Goal: Task Accomplishment & Management: Use online tool/utility

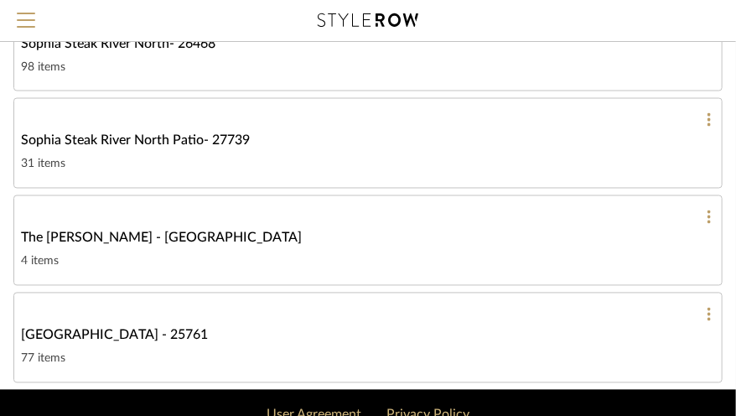
scroll to position [873, 0]
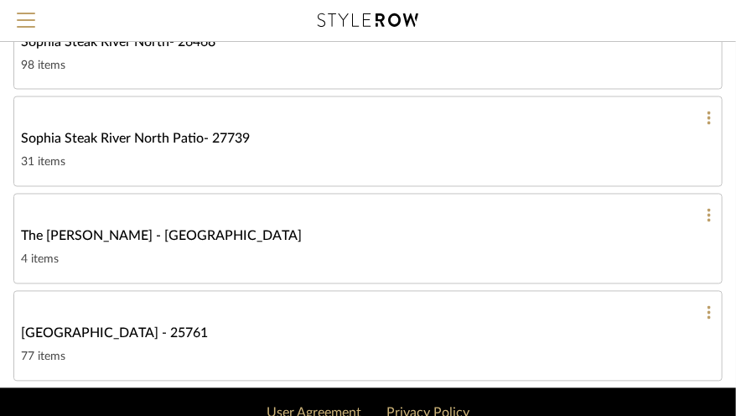
click at [65, 244] on link "The [PERSON_NAME] - Chicago 4 items" at bounding box center [367, 239] width 709 height 91
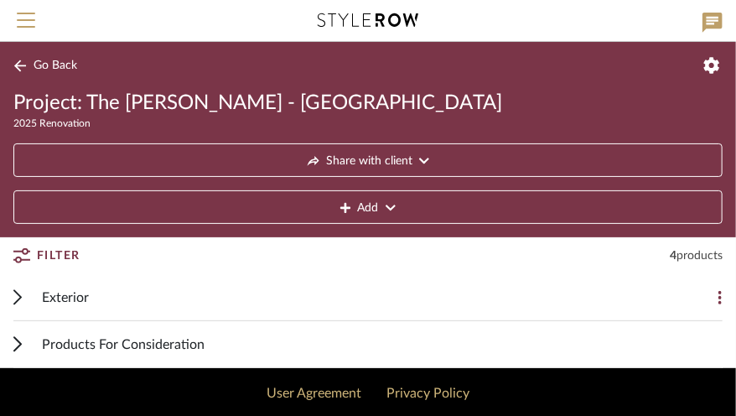
scroll to position [44, 0]
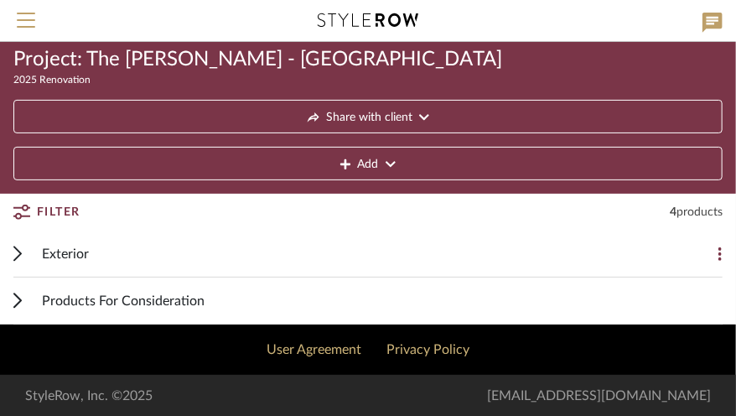
click at [72, 304] on span "Products For Consideration" at bounding box center [123, 301] width 163 height 20
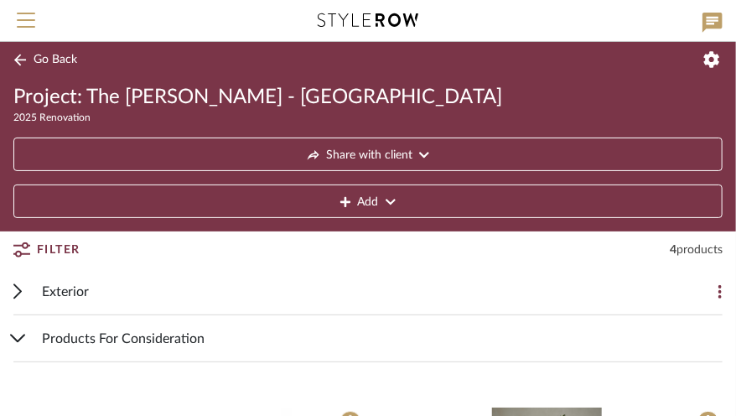
scroll to position [0, 0]
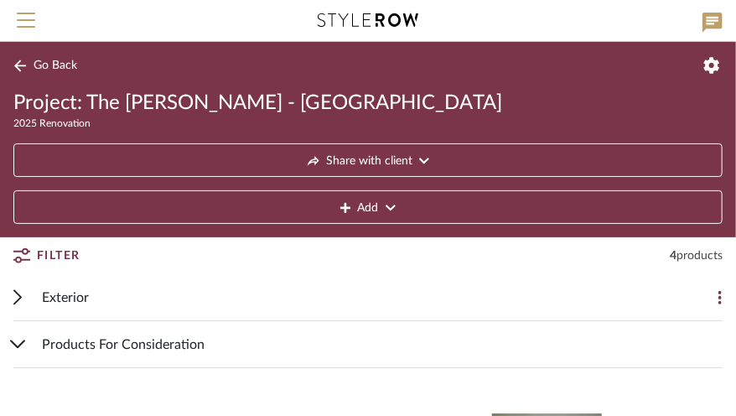
click at [23, 66] on icon at bounding box center [19, 66] width 13 height 13
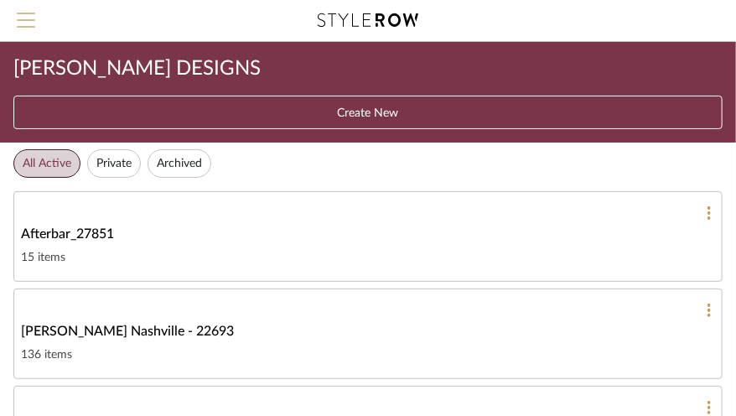
click at [23, 23] on span "Menu" at bounding box center [26, 25] width 18 height 25
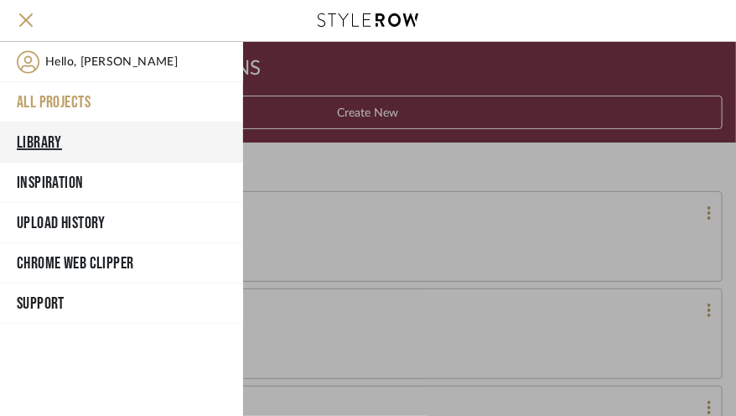
click at [41, 144] on button "Library" at bounding box center [121, 142] width 243 height 40
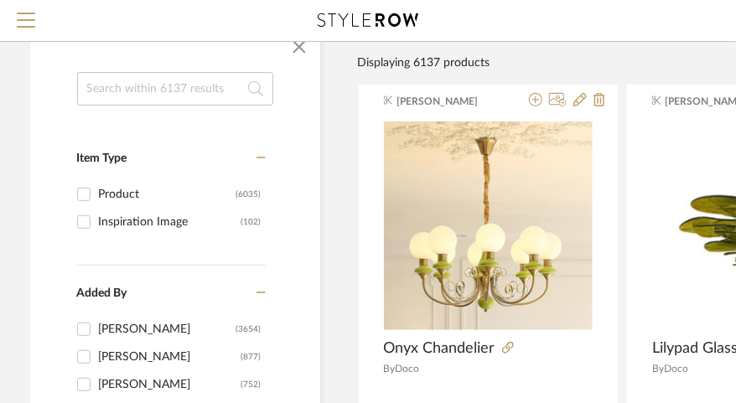
scroll to position [154, 20]
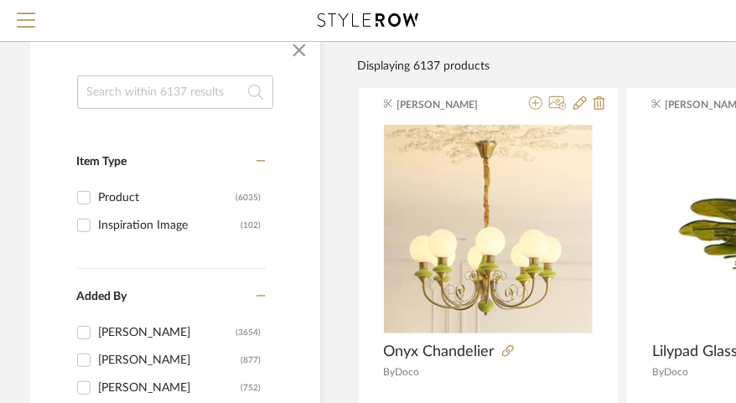
click at [83, 200] on input "Product (6035)" at bounding box center [83, 197] width 27 height 27
checkbox input "true"
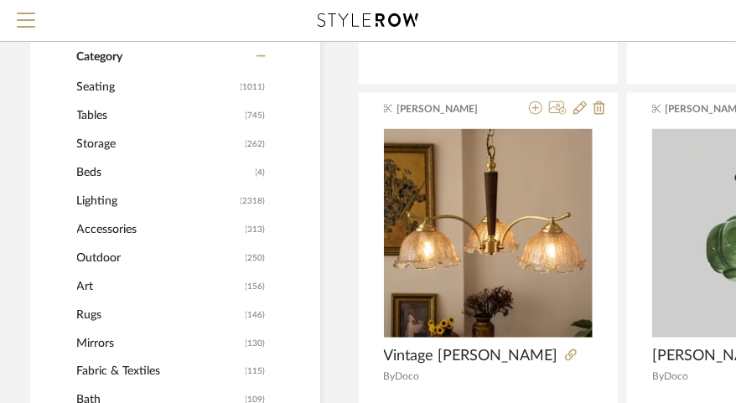
scroll to position [629, 20]
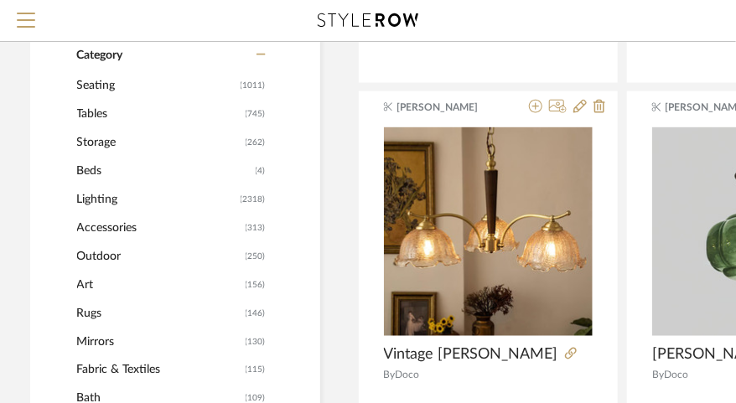
click at [103, 142] on span "Storage" at bounding box center [159, 142] width 164 height 29
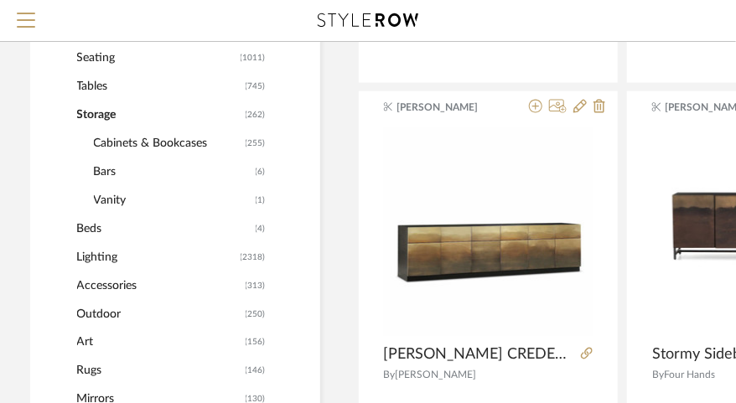
scroll to position [626, 20]
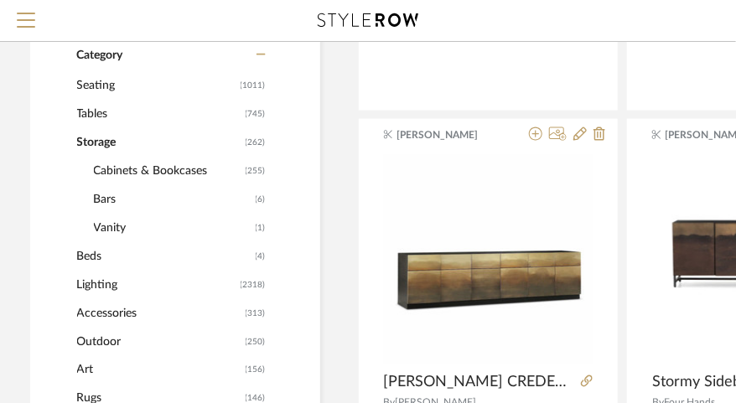
click at [127, 174] on span "Cabinets & Bookcases" at bounding box center [168, 171] width 148 height 29
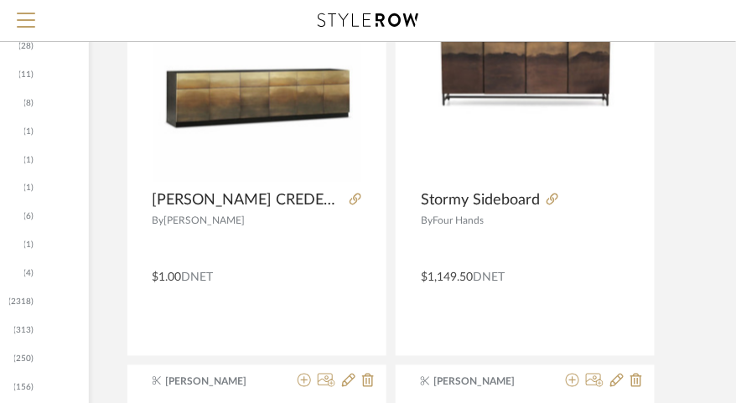
scroll to position [822, 251]
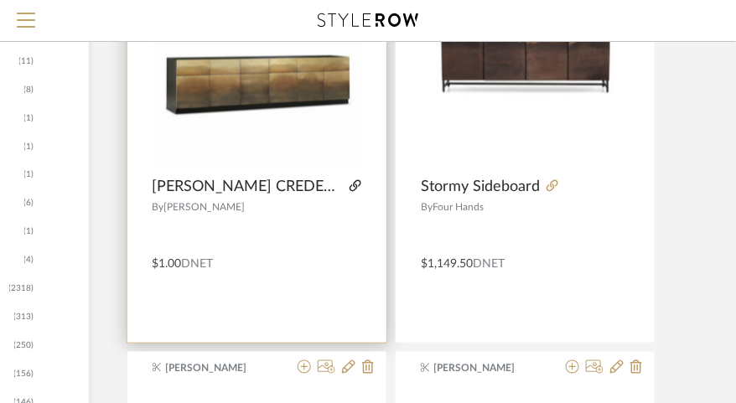
click at [350, 189] on icon at bounding box center [356, 186] width 12 height 12
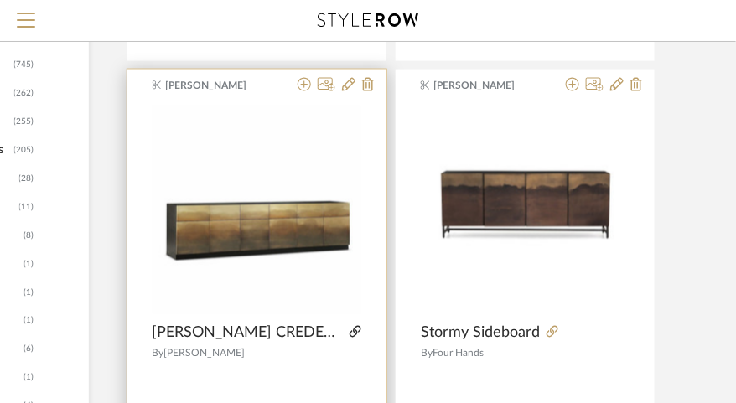
scroll to position [676, 251]
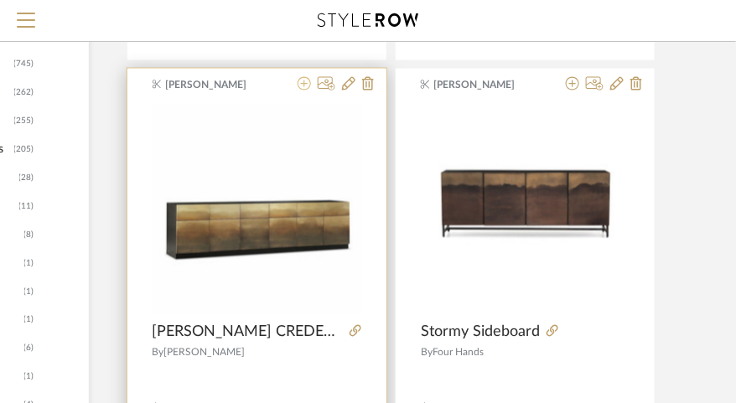
click at [303, 84] on icon at bounding box center [304, 83] width 13 height 13
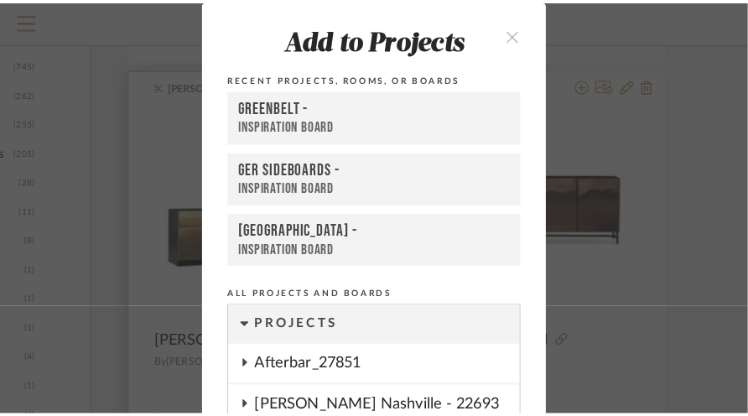
scroll to position [0, 0]
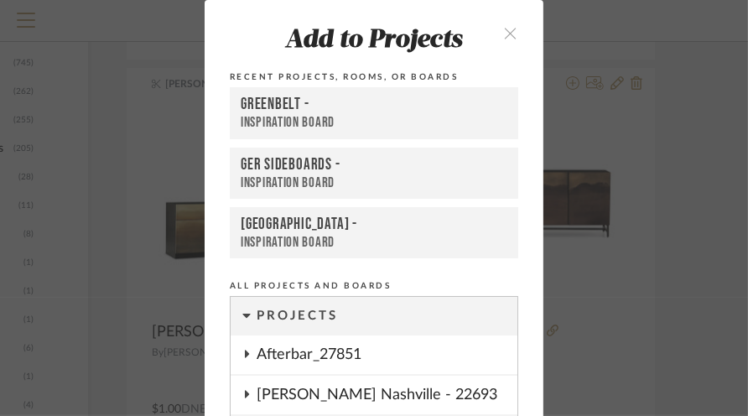
click at [376, 176] on div "Inspiration Board" at bounding box center [374, 182] width 267 height 17
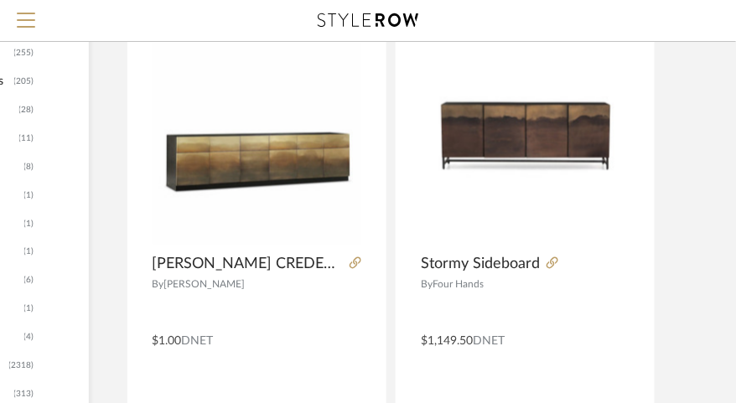
scroll to position [745, 251]
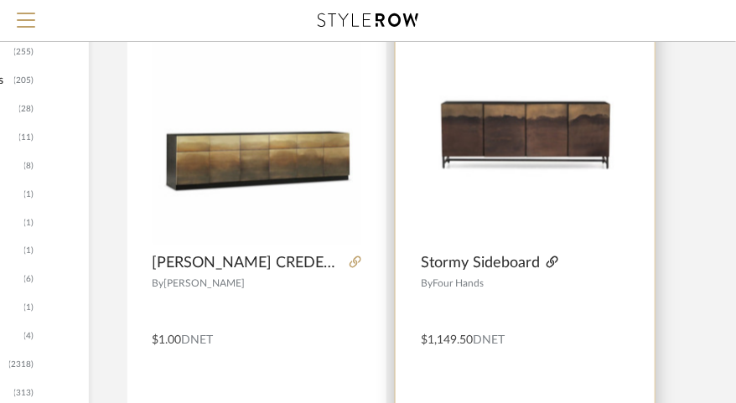
click at [552, 267] on icon at bounding box center [553, 263] width 12 height 12
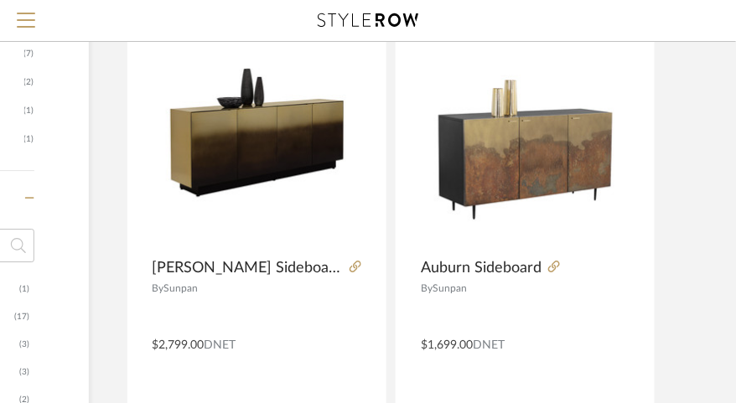
scroll to position [1599, 251]
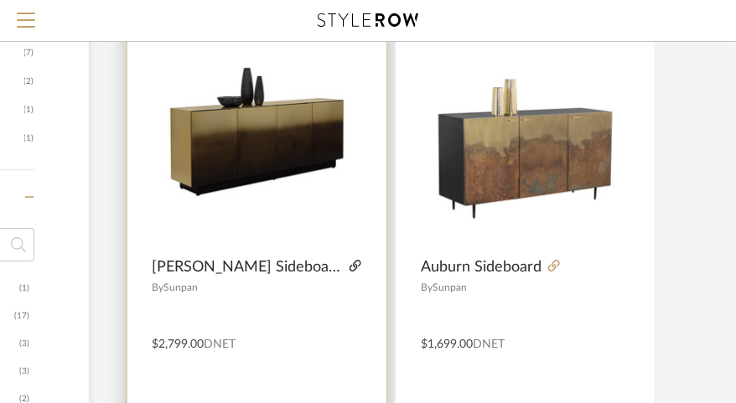
click at [350, 270] on icon at bounding box center [356, 266] width 12 height 12
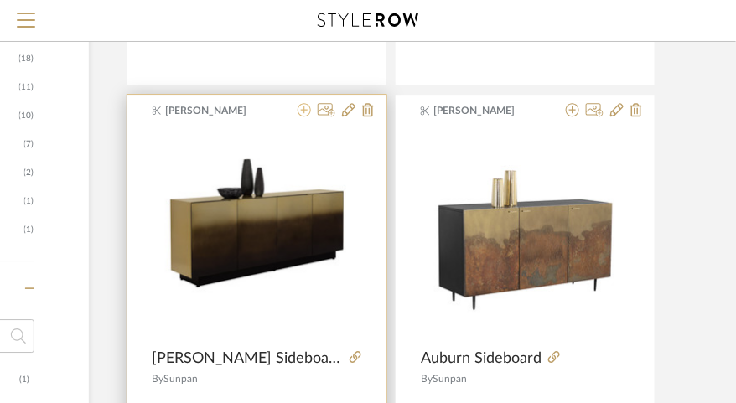
click at [303, 111] on icon at bounding box center [304, 109] width 13 height 13
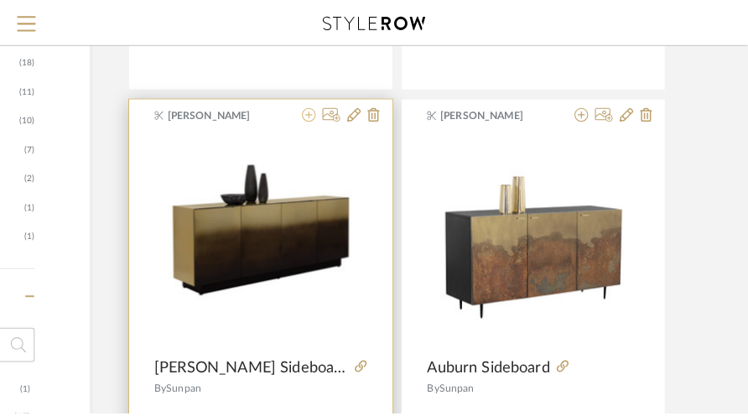
scroll to position [0, 0]
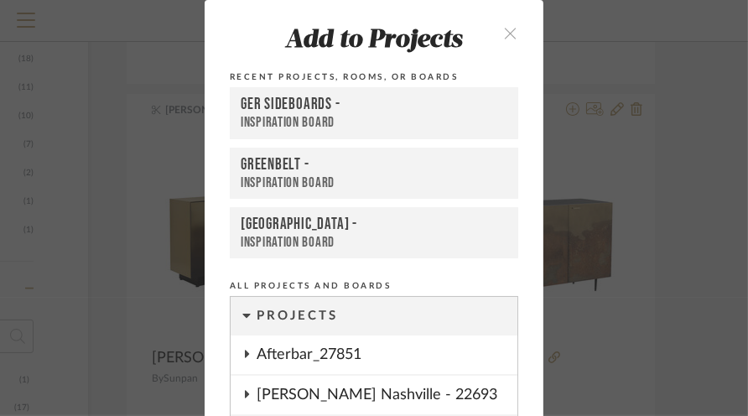
click at [417, 110] on div "GER SIDEBOARDS -" at bounding box center [374, 105] width 267 height 20
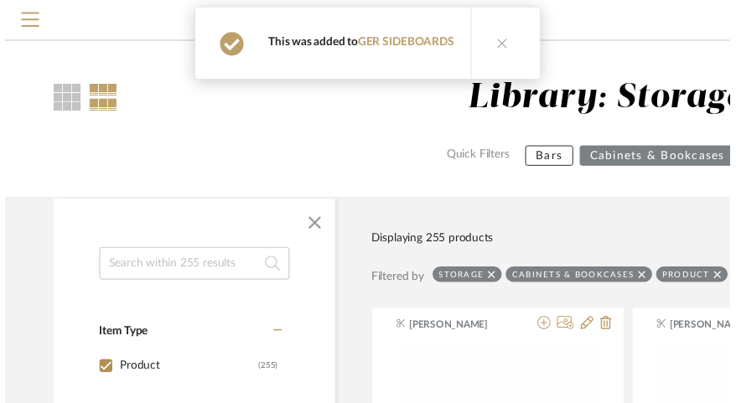
scroll to position [1508, 251]
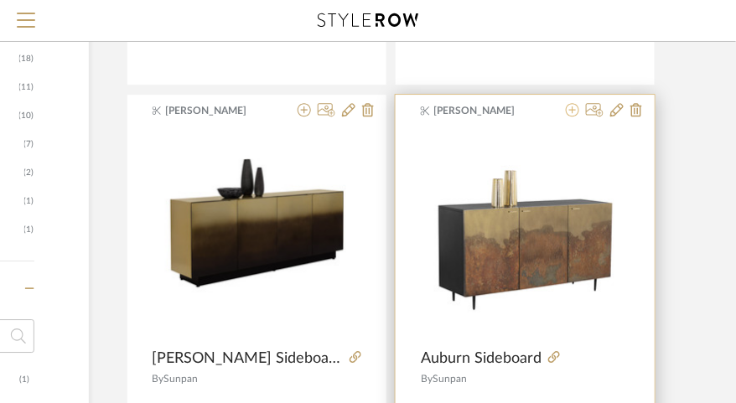
click at [572, 112] on icon at bounding box center [572, 109] width 13 height 13
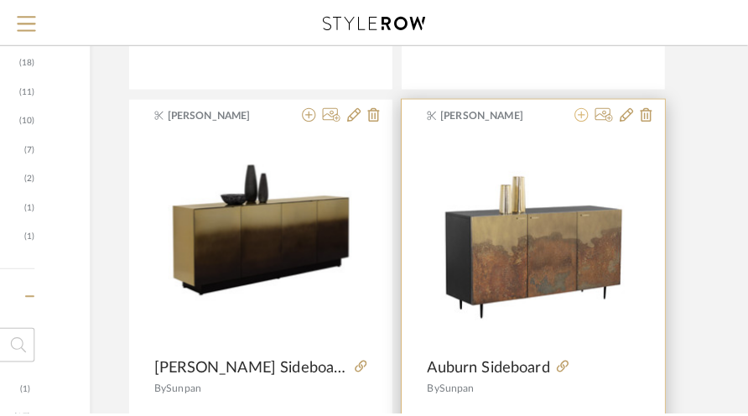
scroll to position [0, 0]
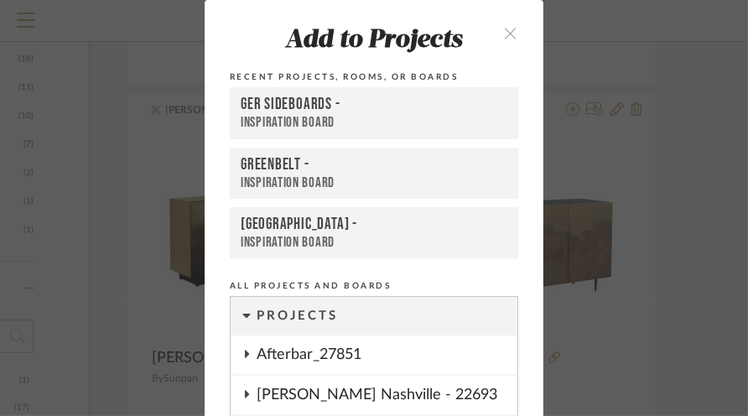
click at [417, 111] on div "GER SIDEBOARDS -" at bounding box center [374, 105] width 267 height 20
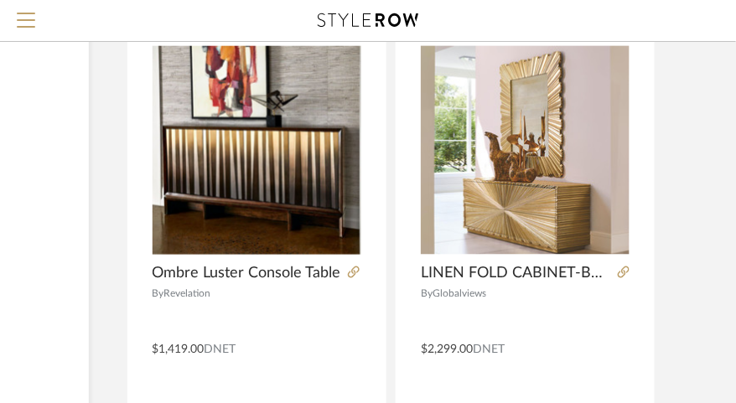
scroll to position [4594, 251]
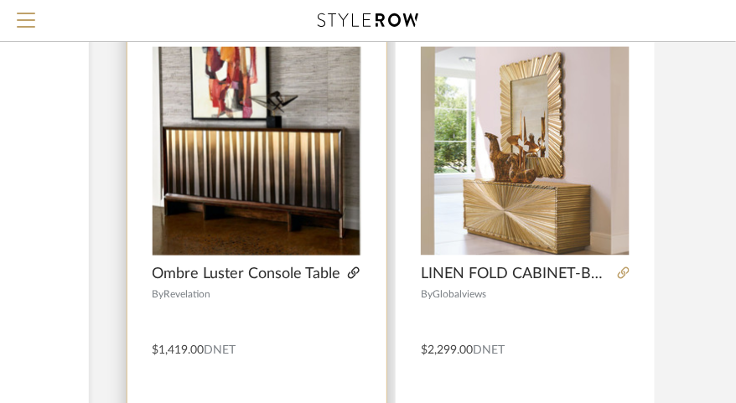
click at [350, 277] on fa-icon at bounding box center [354, 274] width 12 height 12
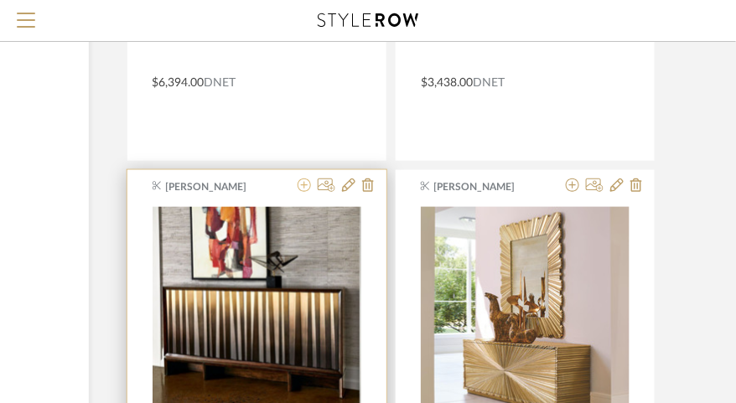
click at [303, 184] on icon at bounding box center [304, 185] width 13 height 13
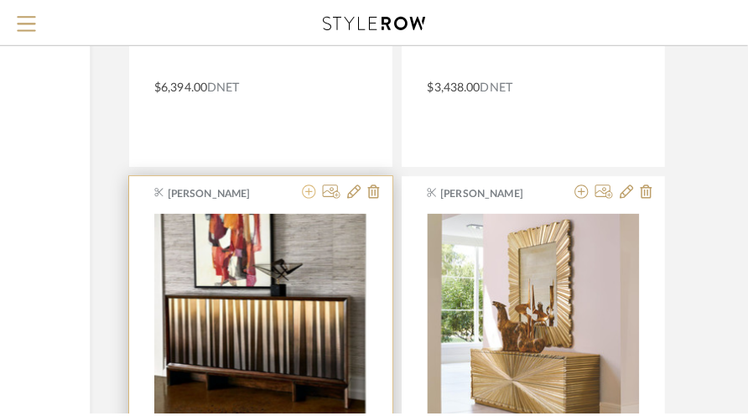
scroll to position [0, 0]
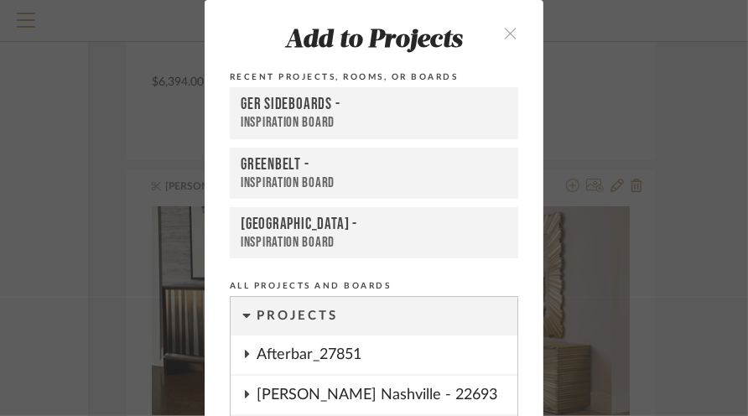
click at [380, 111] on div "GER SIDEBOARDS -" at bounding box center [374, 105] width 267 height 20
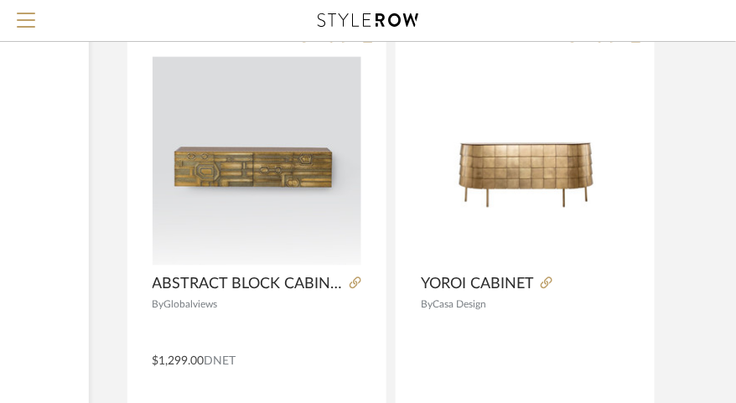
scroll to position [5011, 251]
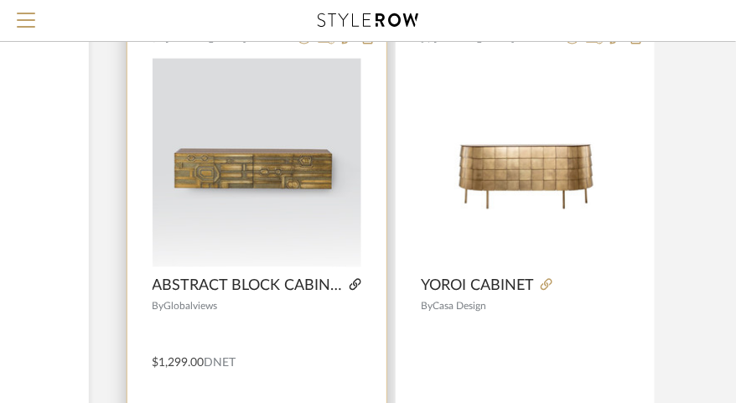
click at [351, 288] on fa-icon at bounding box center [356, 286] width 12 height 12
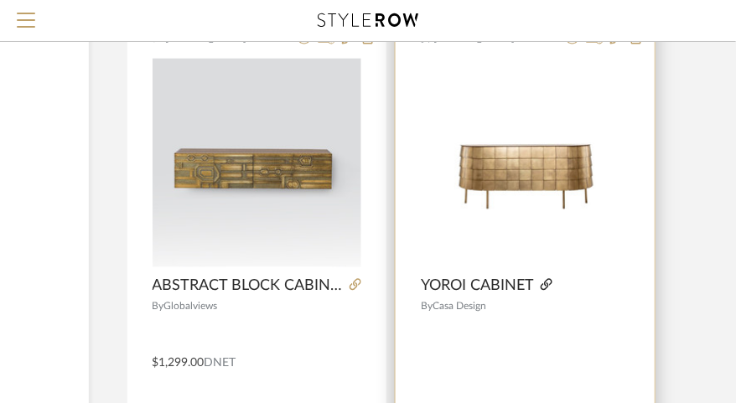
click at [546, 288] on icon at bounding box center [547, 284] width 12 height 12
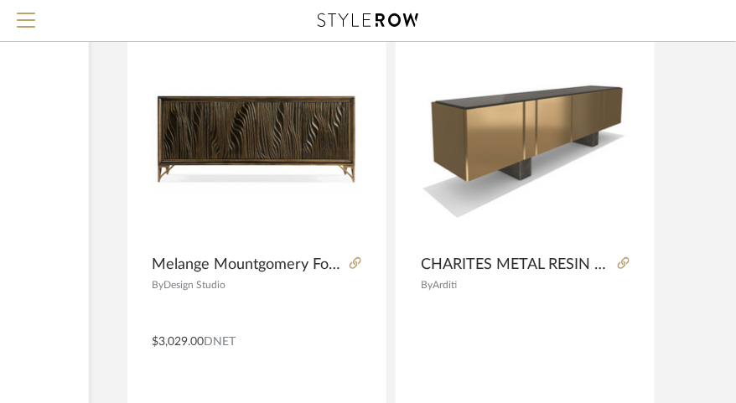
scroll to position [5891, 251]
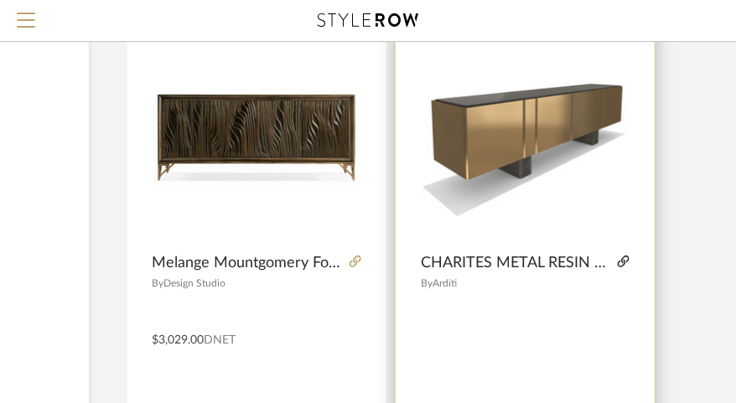
click at [623, 261] on icon at bounding box center [624, 262] width 12 height 12
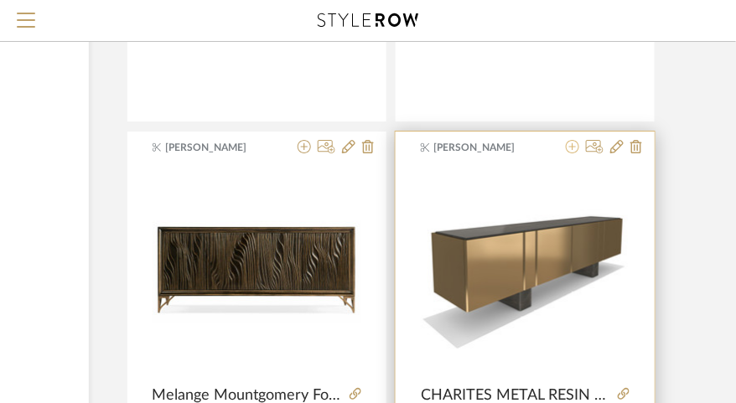
click at [573, 149] on icon at bounding box center [572, 146] width 13 height 13
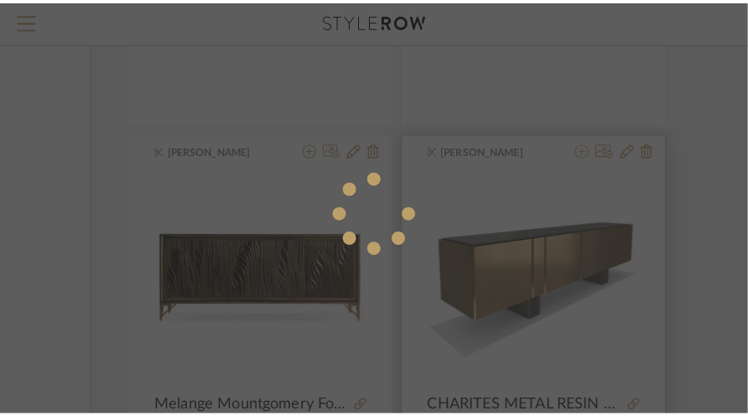
scroll to position [0, 0]
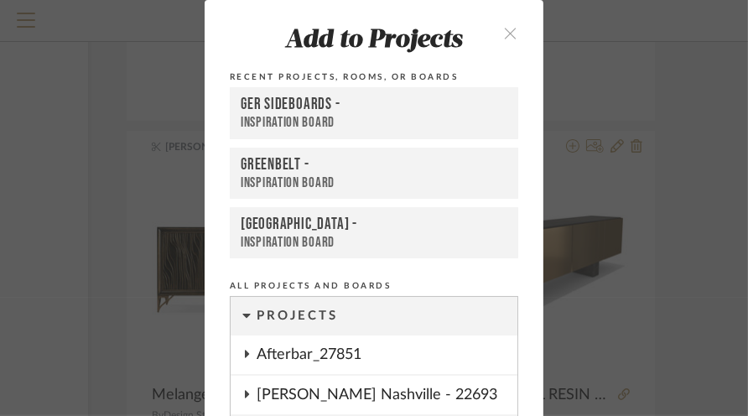
click at [420, 116] on div "Inspiration Board" at bounding box center [374, 123] width 267 height 18
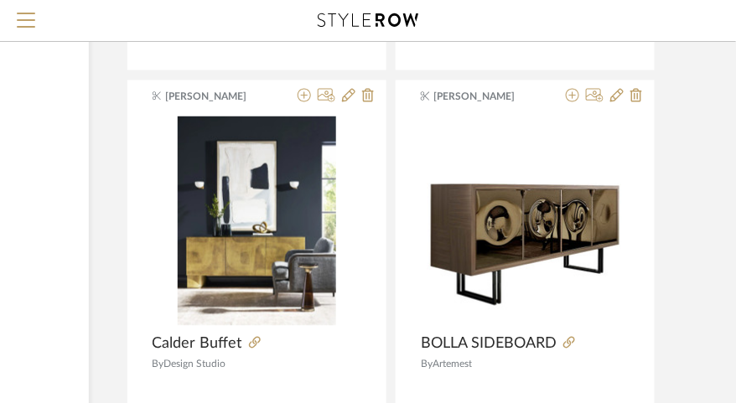
scroll to position [6666, 251]
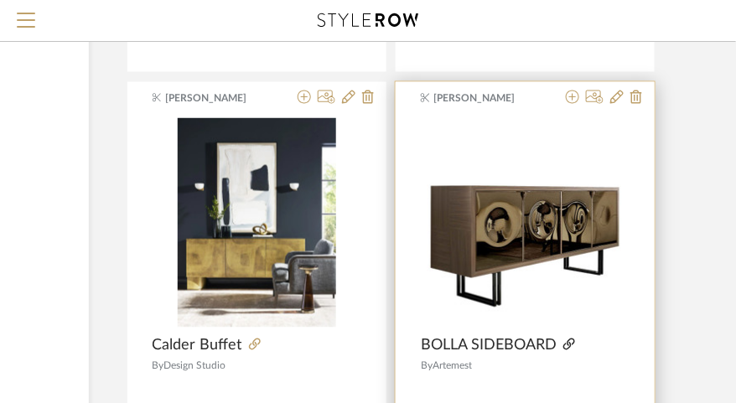
click at [567, 346] on icon at bounding box center [569, 345] width 12 height 12
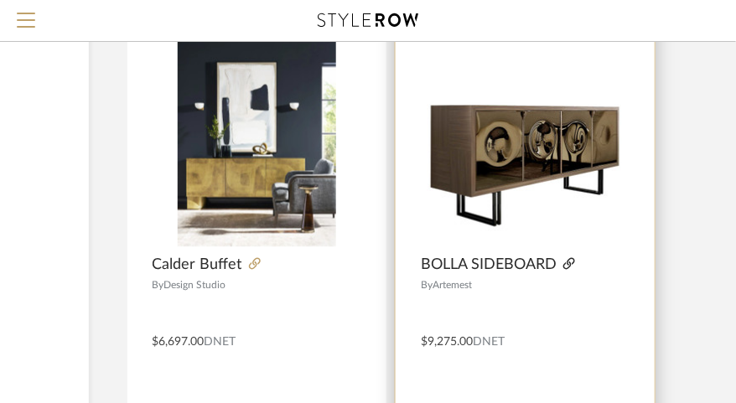
scroll to position [6746, 251]
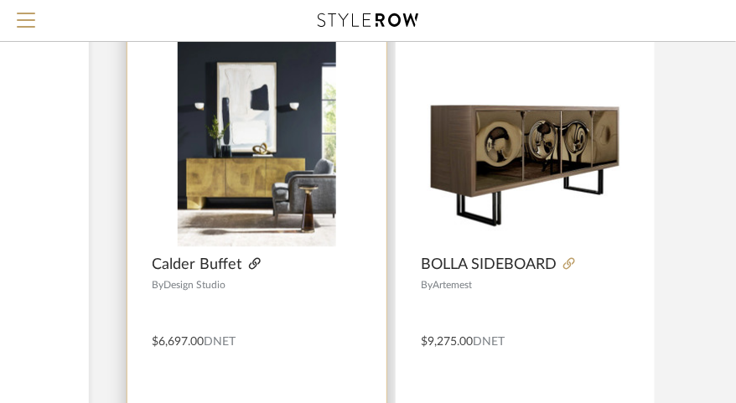
click at [255, 262] on icon at bounding box center [255, 264] width 12 height 12
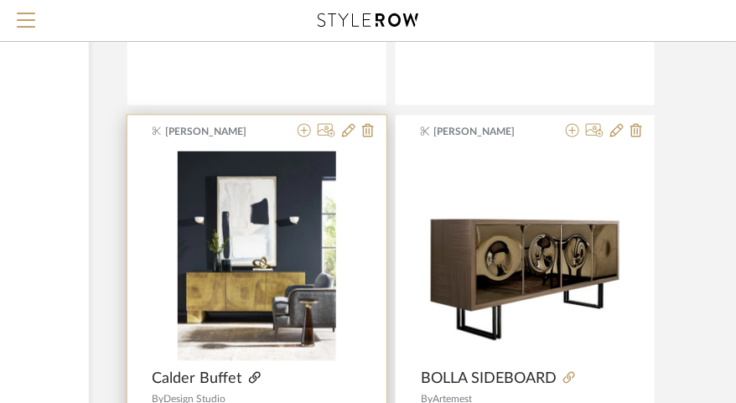
scroll to position [6621, 251]
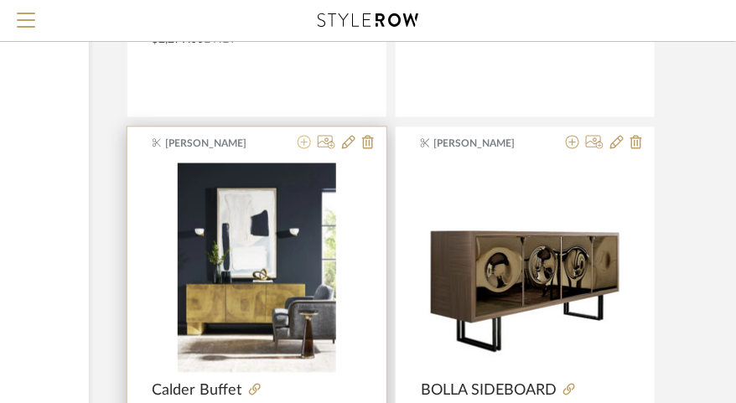
click at [304, 141] on icon at bounding box center [304, 142] width 13 height 13
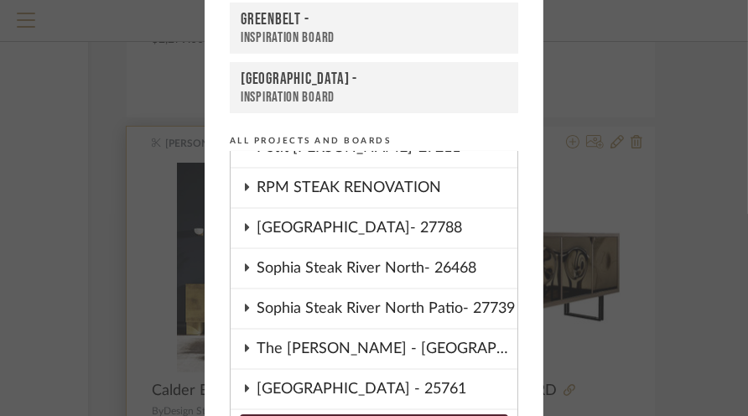
scroll to position [289, 0]
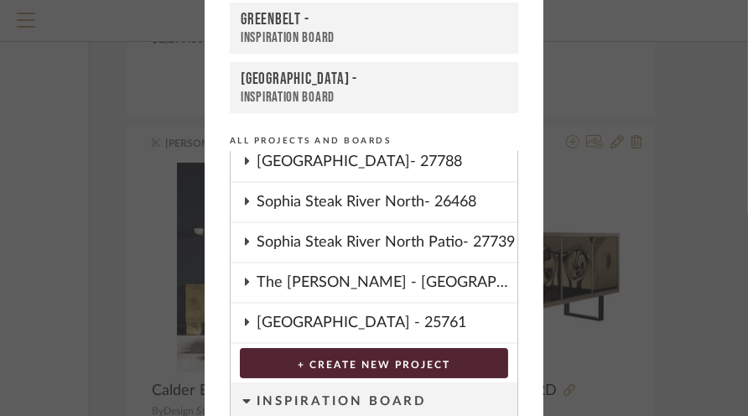
click at [293, 321] on div "[GEOGRAPHIC_DATA] - 25761" at bounding box center [387, 322] width 261 height 39
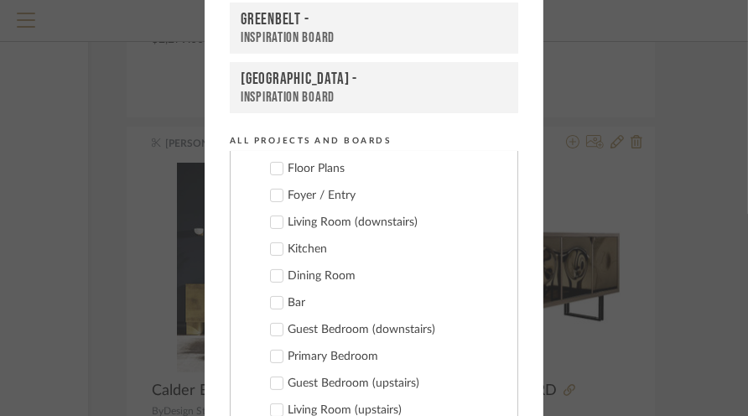
scroll to position [521, 0]
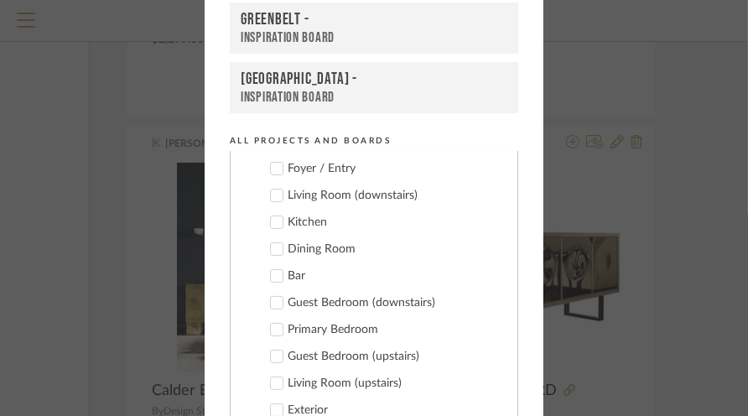
click at [271, 246] on icon at bounding box center [277, 249] width 12 height 12
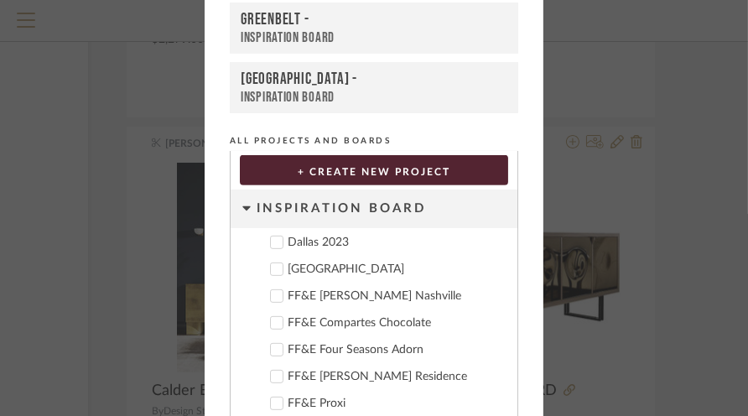
scroll to position [849, 0]
click at [127, 146] on div "Add to Projects Recent Projects, Rooms, or Boards GER SIDEBOARDS - Inspiration …" at bounding box center [374, 208] width 748 height 416
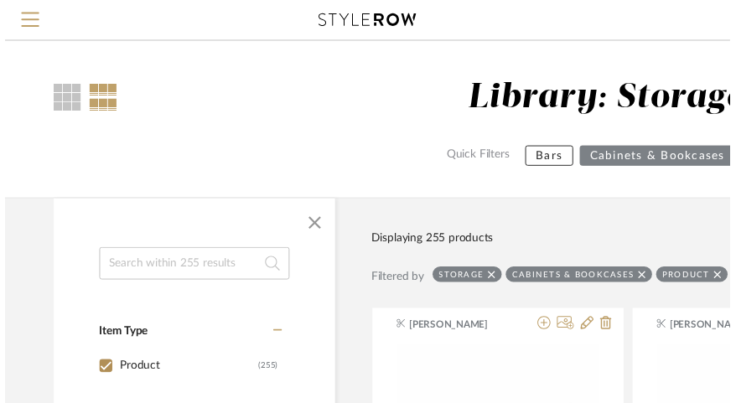
scroll to position [6621, 251]
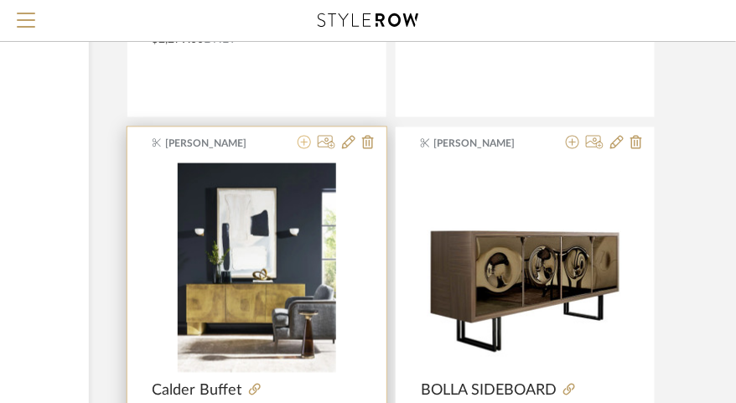
click at [304, 142] on icon at bounding box center [304, 142] width 13 height 13
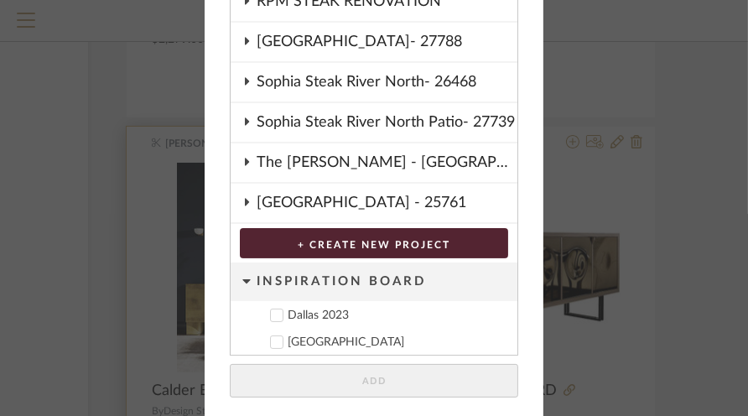
scroll to position [341, 0]
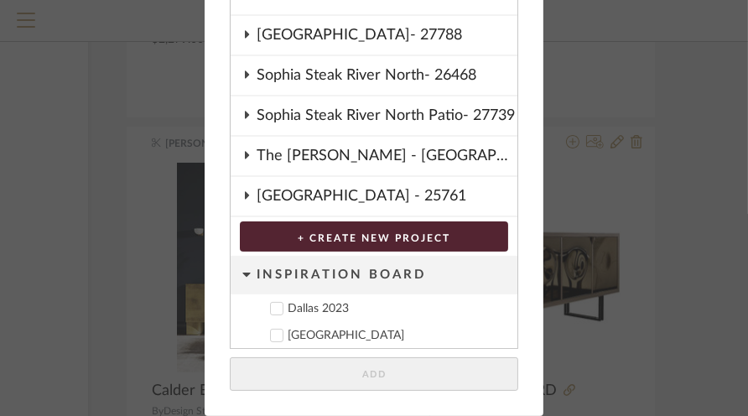
click at [282, 200] on div "[GEOGRAPHIC_DATA] - 25761" at bounding box center [387, 196] width 261 height 39
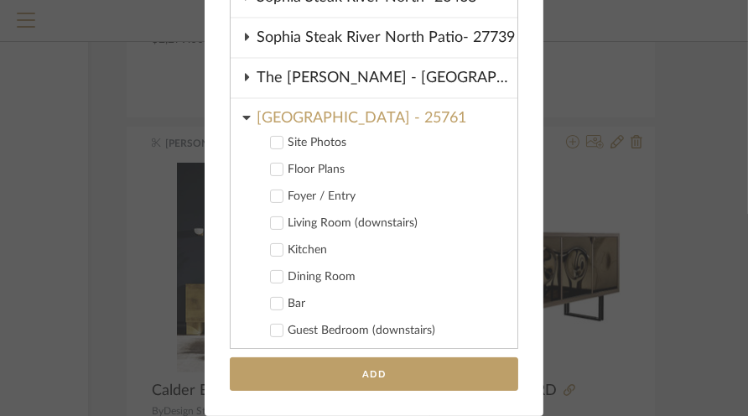
scroll to position [303, 0]
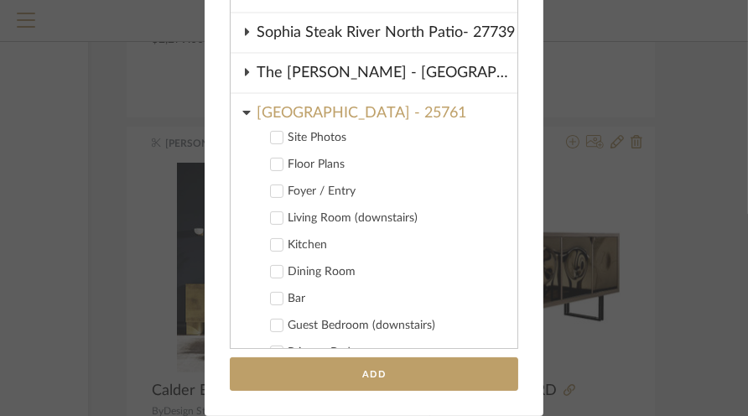
click at [271, 270] on icon at bounding box center [277, 272] width 12 height 12
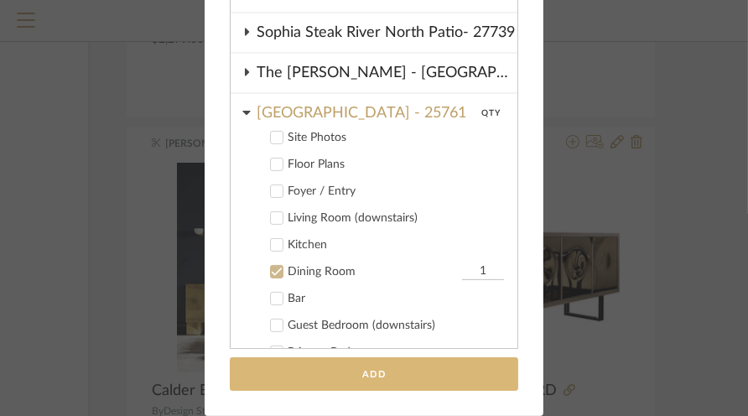
click at [330, 380] on button "Add" at bounding box center [374, 374] width 288 height 34
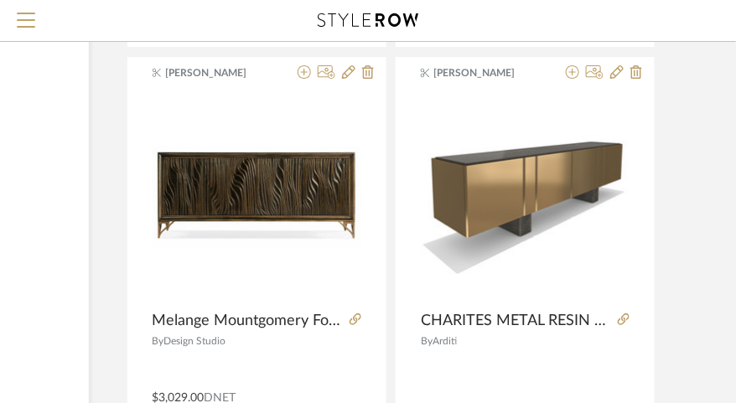
scroll to position [5834, 251]
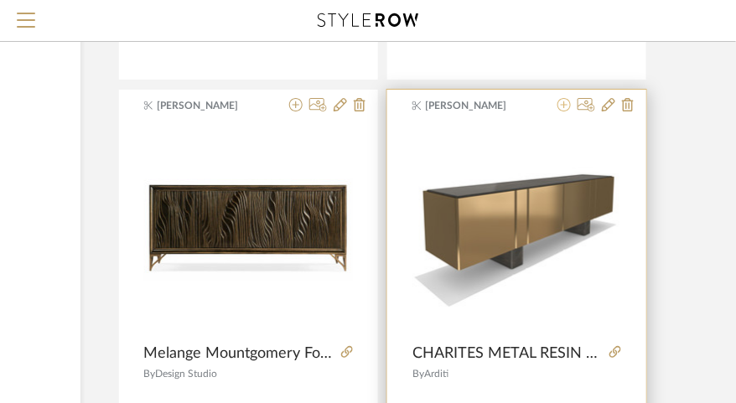
click at [565, 103] on icon at bounding box center [563, 104] width 13 height 13
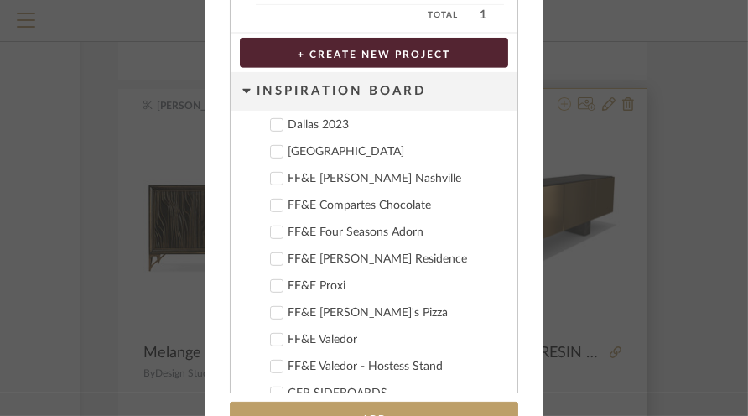
scroll to position [823, 0]
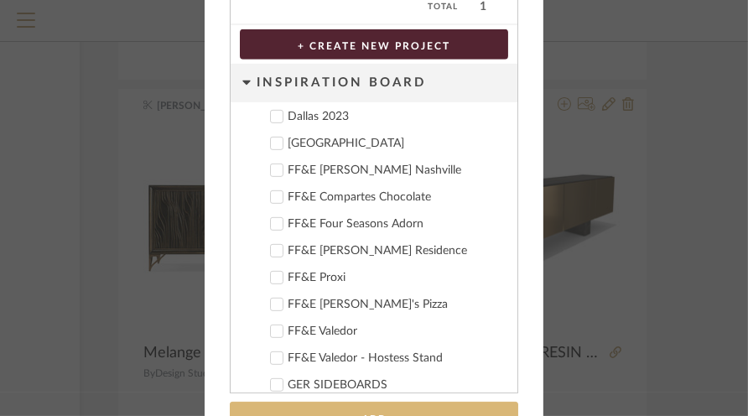
click at [443, 411] on button "Add" at bounding box center [374, 419] width 288 height 34
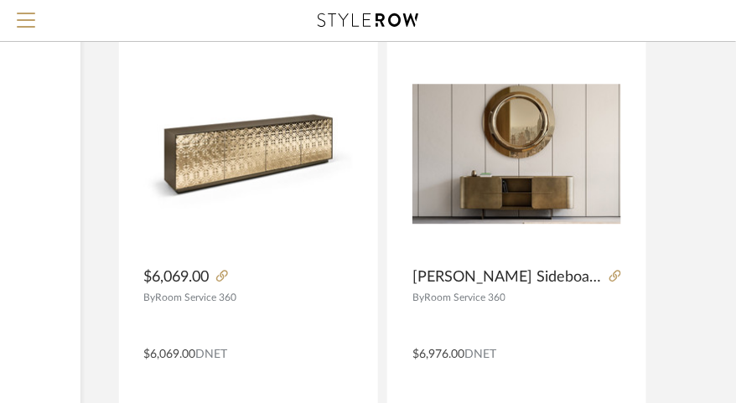
scroll to position [3304, 260]
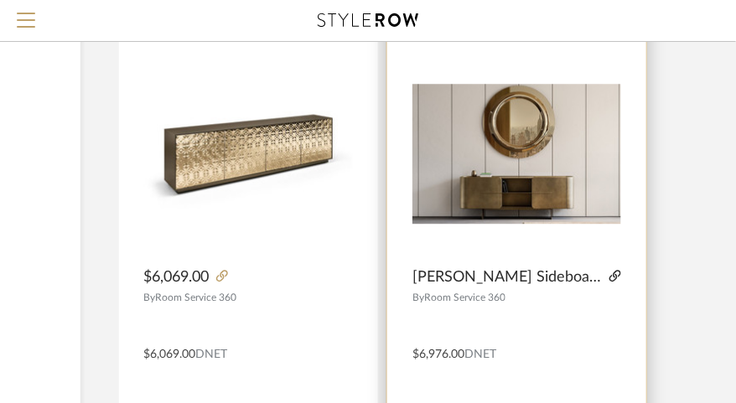
click at [609, 277] on icon at bounding box center [615, 276] width 12 height 12
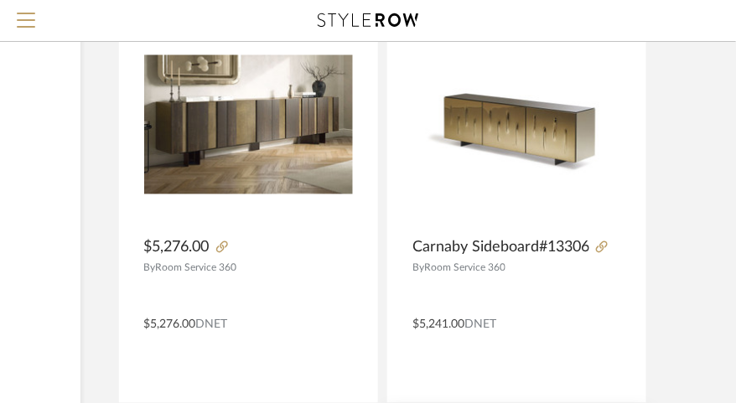
scroll to position [2903, 260]
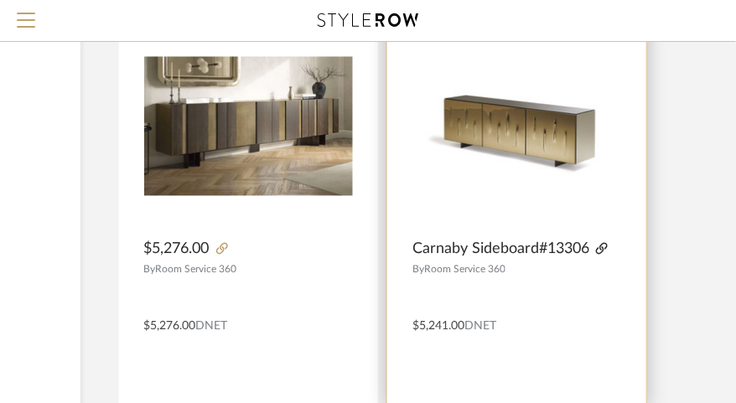
click at [604, 250] on icon at bounding box center [602, 249] width 12 height 12
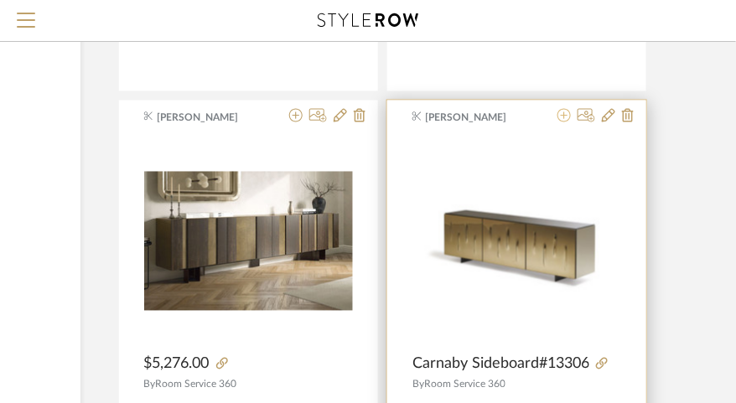
click at [558, 122] on icon at bounding box center [563, 115] width 13 height 13
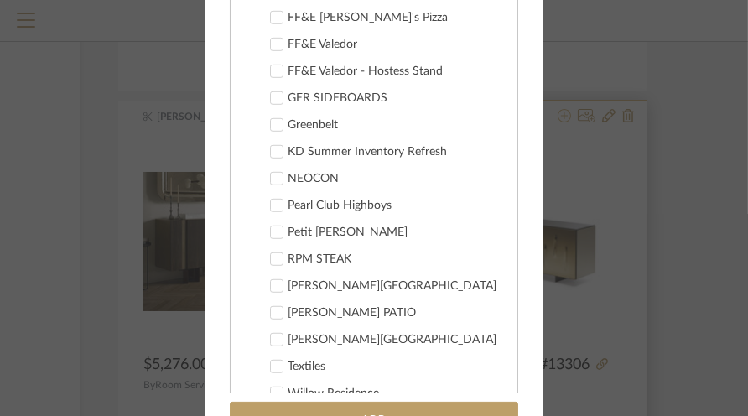
scroll to position [1111, 0]
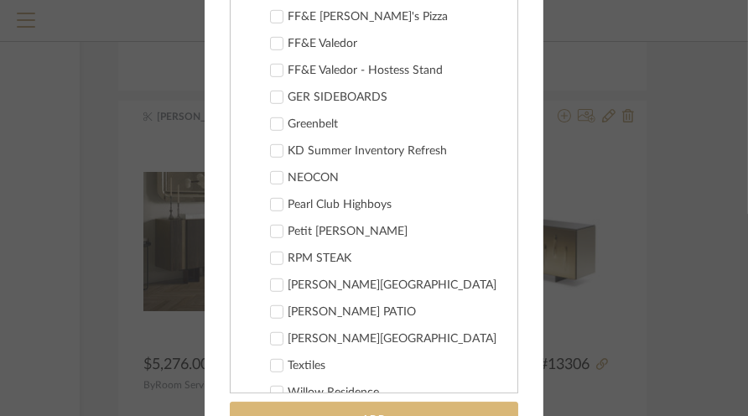
click at [355, 407] on button "Add" at bounding box center [374, 419] width 288 height 34
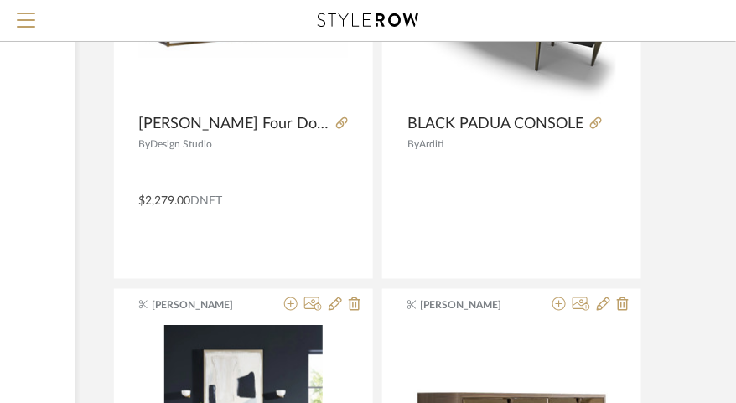
scroll to position [7812, 265]
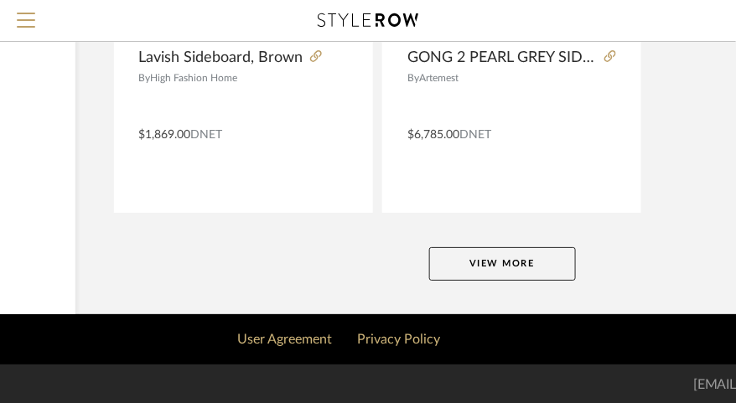
click at [515, 269] on button "View More" at bounding box center [502, 264] width 147 height 34
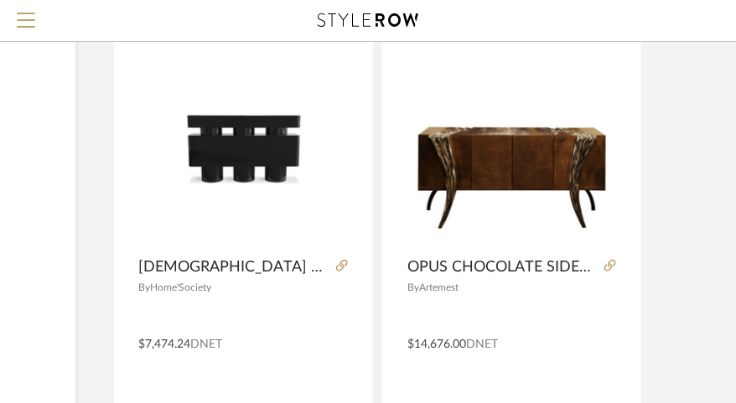
scroll to position [10182, 265]
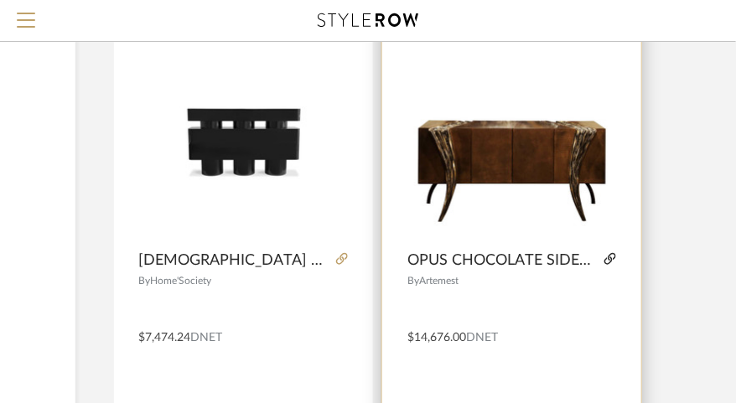
click at [611, 258] on icon at bounding box center [610, 259] width 12 height 12
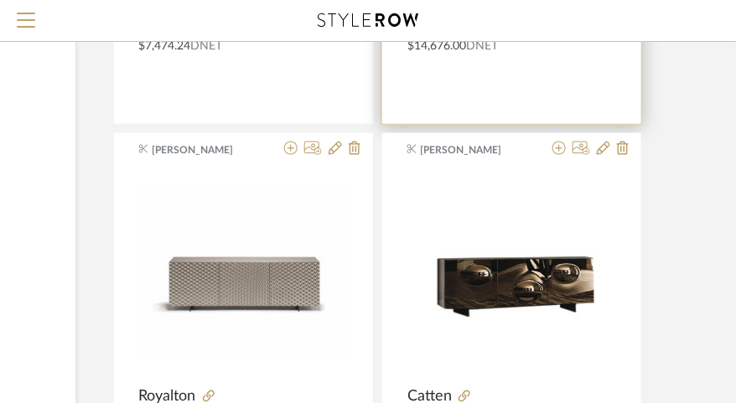
scroll to position [10532, 265]
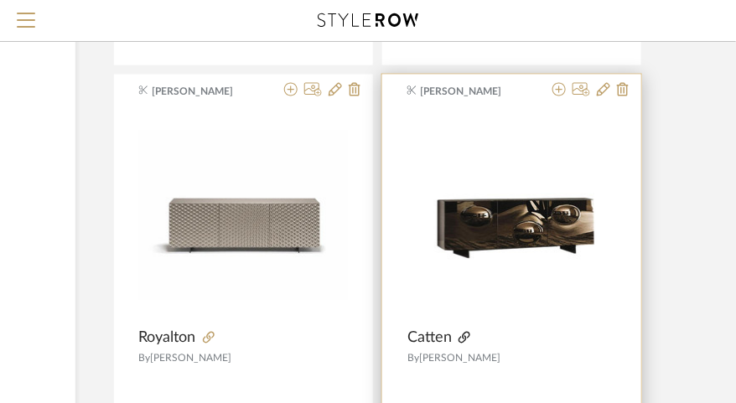
click at [464, 334] on icon at bounding box center [465, 338] width 12 height 12
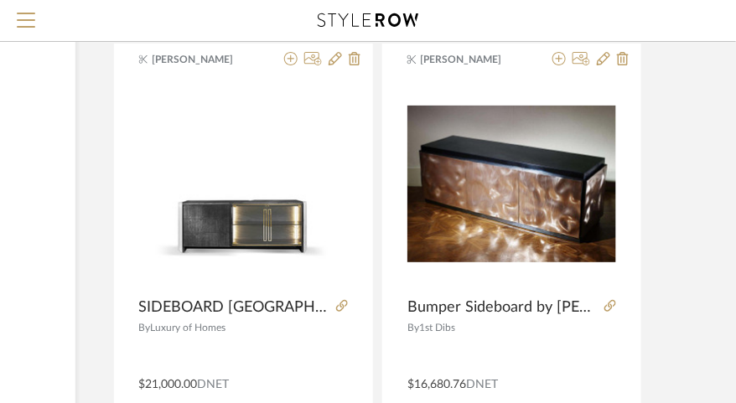
scroll to position [11852, 265]
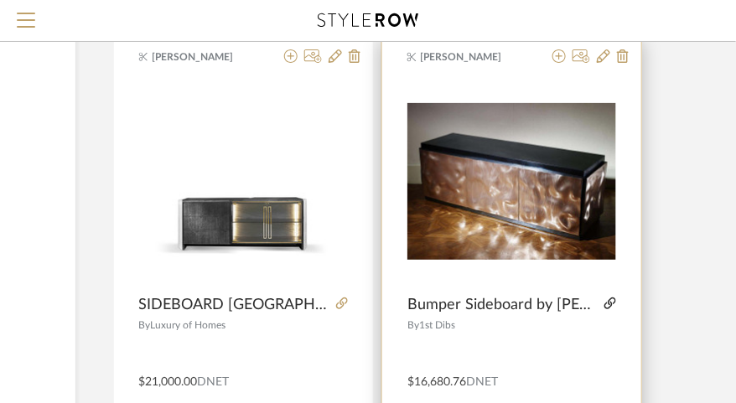
click at [610, 303] on icon at bounding box center [610, 304] width 12 height 12
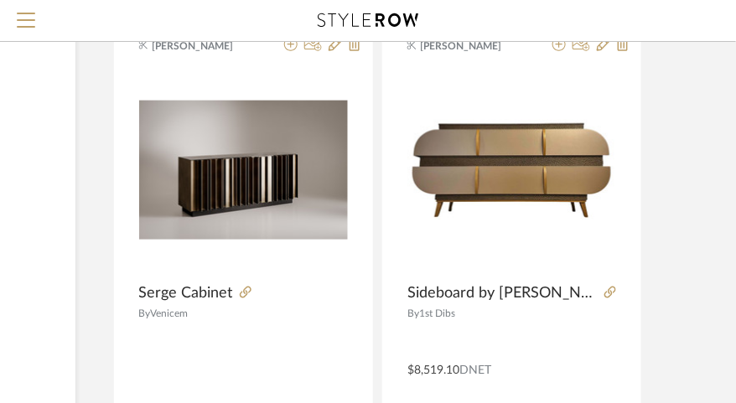
scroll to position [12295, 265]
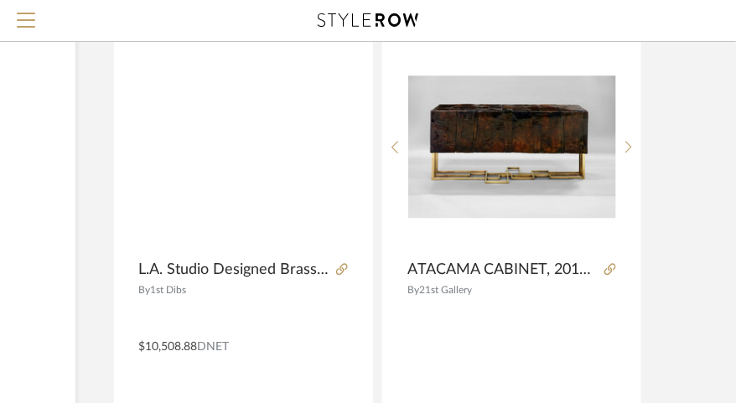
scroll to position [14887, 265]
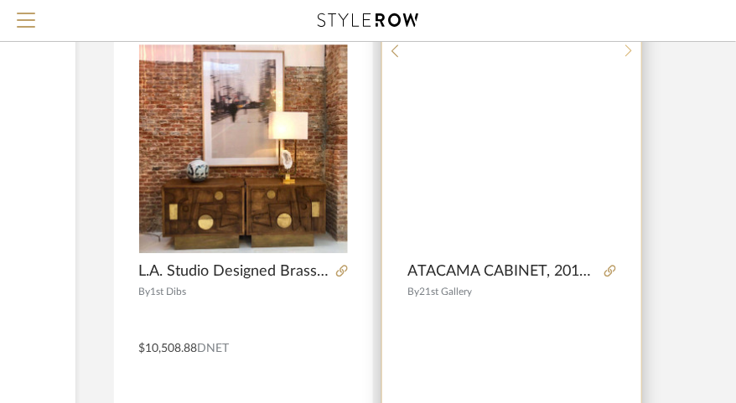
click at [628, 58] on div at bounding box center [629, 51] width 26 height 14
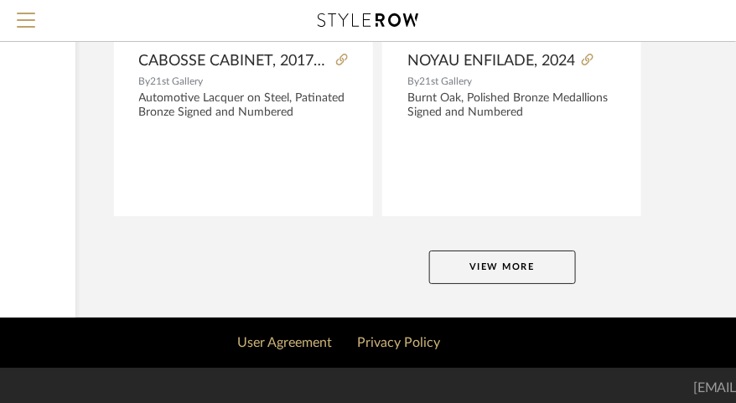
scroll to position [15528, 265]
